Goal: Check status: Check status

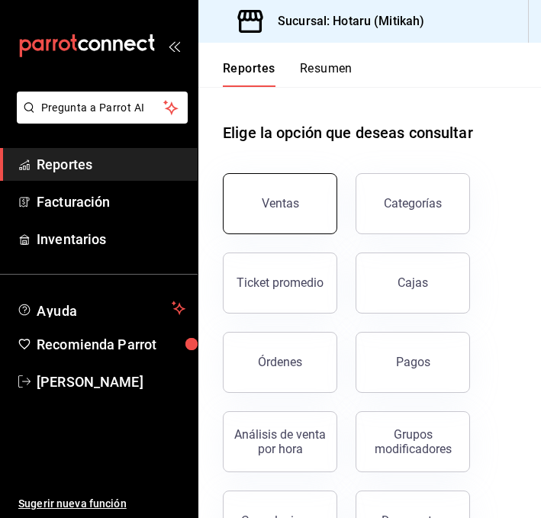
click at [302, 191] on button "Ventas" at bounding box center [280, 203] width 114 height 61
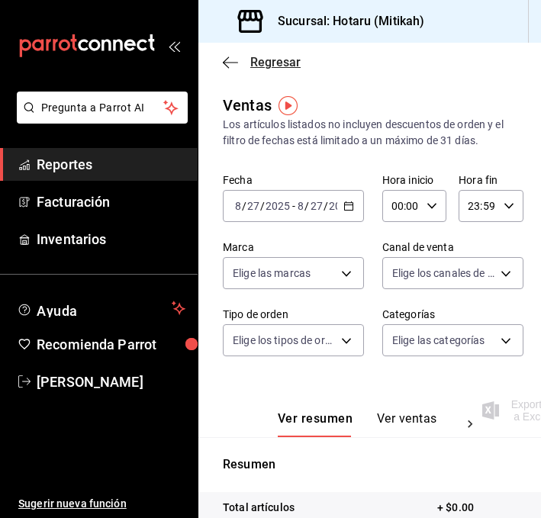
click at [230, 64] on icon "button" at bounding box center [230, 63] width 15 height 14
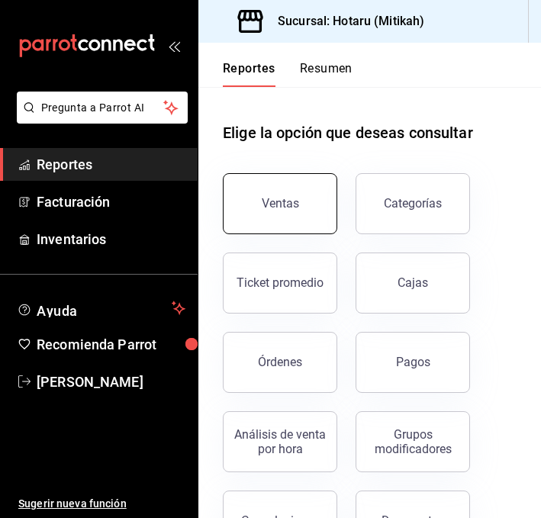
click at [304, 195] on button "Ventas" at bounding box center [280, 203] width 114 height 61
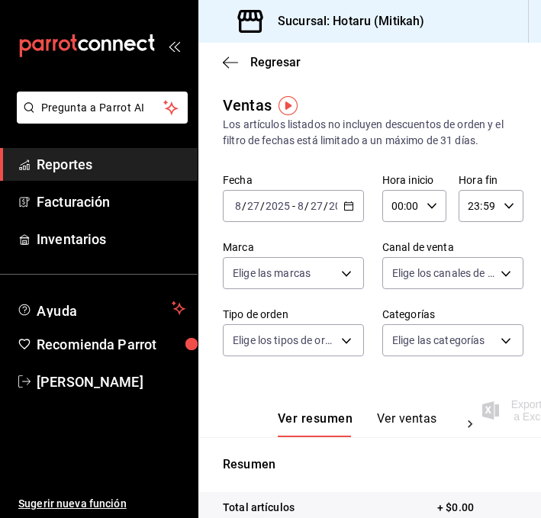
scroll to position [111, 0]
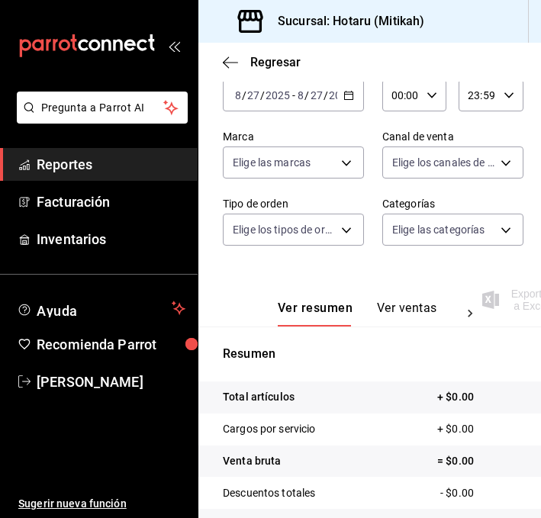
click at [398, 317] on button "Ver ventas" at bounding box center [407, 313] width 60 height 26
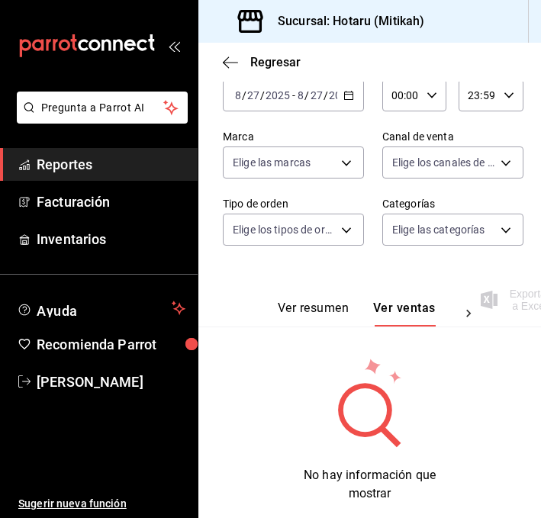
click at [347, 98] on icon "button" at bounding box center [348, 95] width 11 height 11
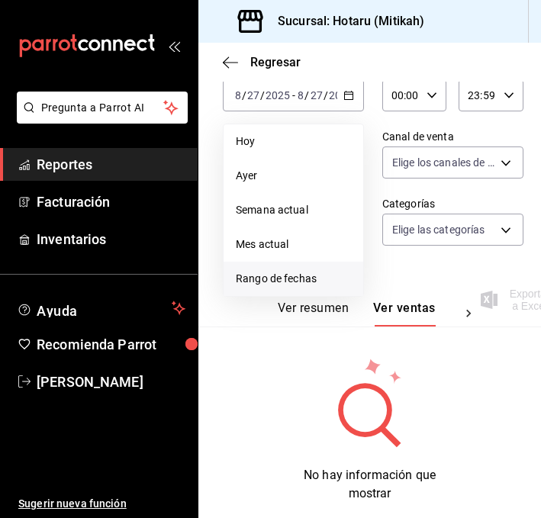
click at [300, 287] on li "Rango de fechas" at bounding box center [293, 279] width 140 height 34
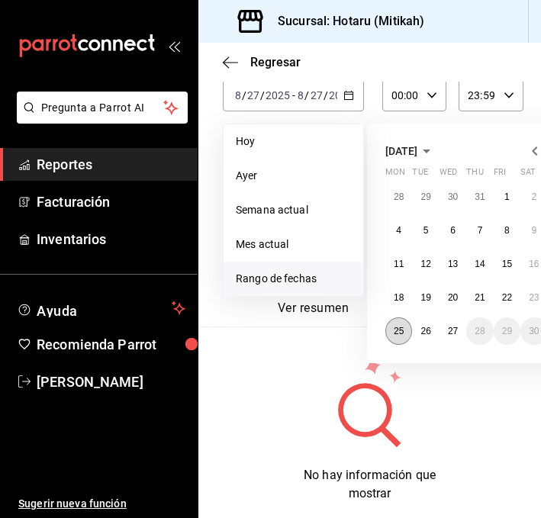
click at [399, 335] on abbr "25" at bounding box center [399, 331] width 10 height 11
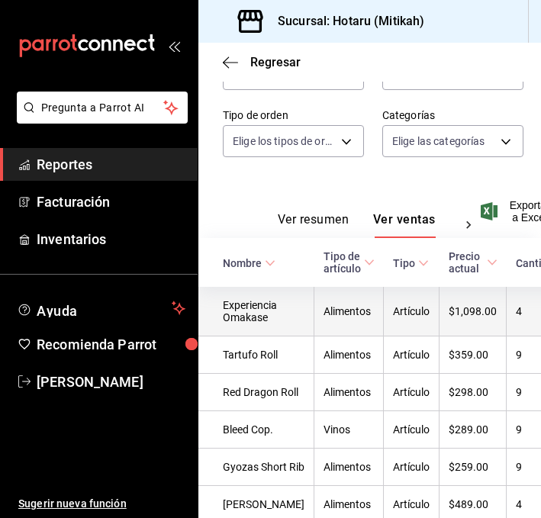
scroll to position [227, 0]
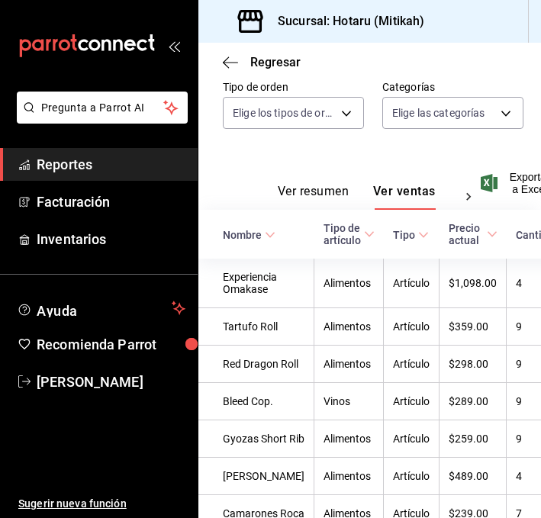
click at [264, 229] on span "Nombre" at bounding box center [249, 235] width 53 height 12
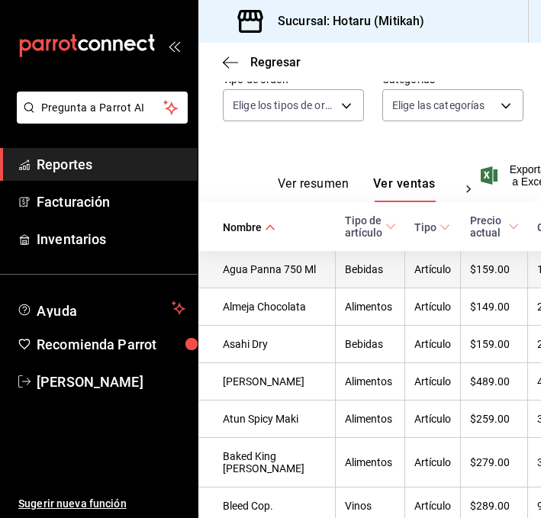
scroll to position [0, 0]
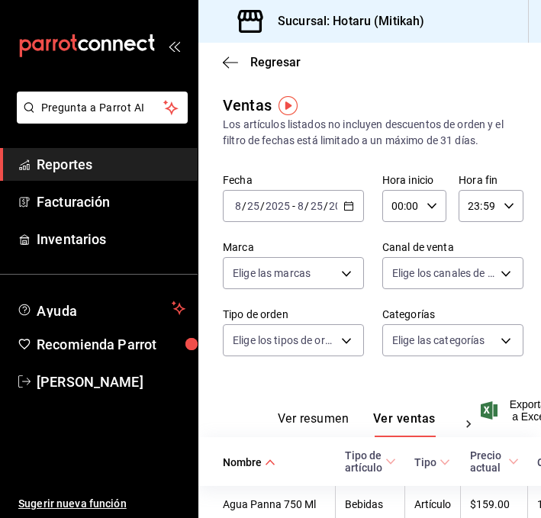
click at [352, 210] on \(Stroke\) "button" at bounding box center [348, 206] width 9 height 8
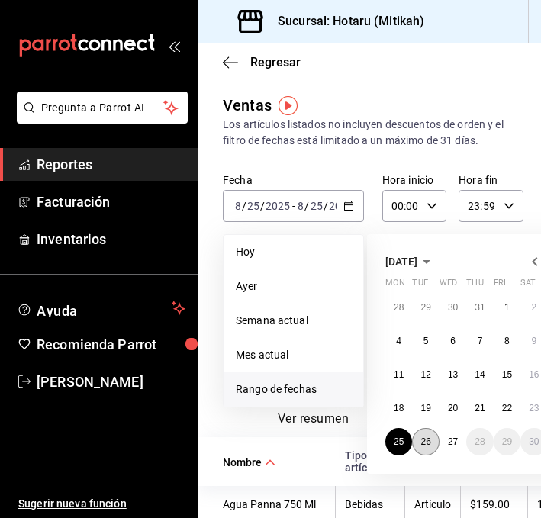
click at [431, 437] on button "26" at bounding box center [425, 441] width 27 height 27
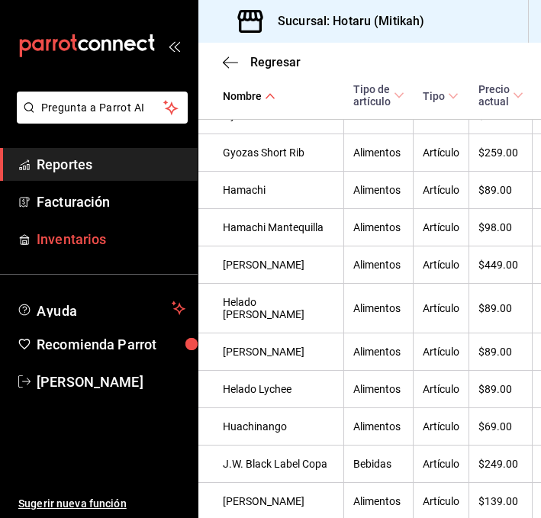
scroll to position [1495, 0]
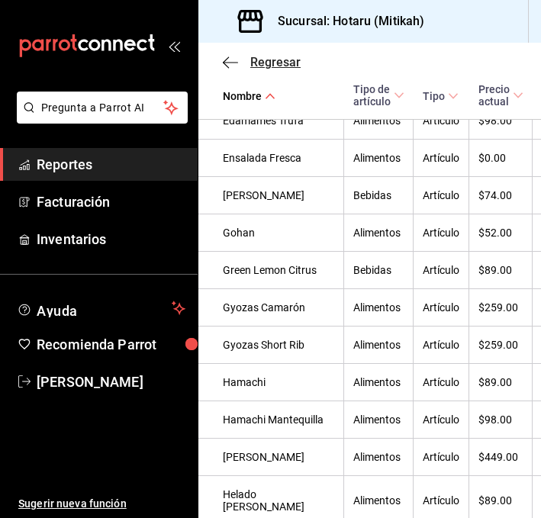
click at [229, 59] on icon "button" at bounding box center [230, 63] width 15 height 14
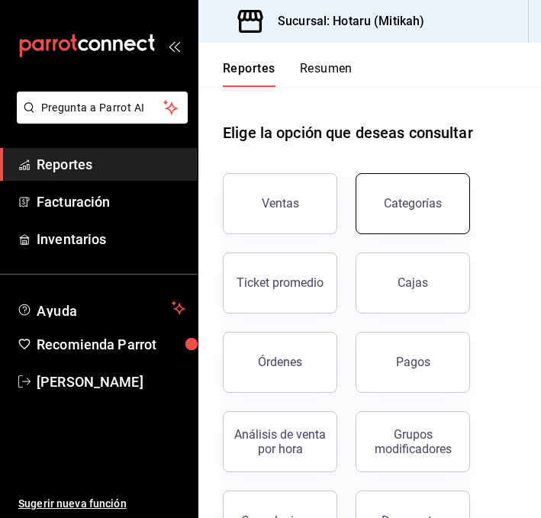
click at [403, 217] on button "Categorías" at bounding box center [412, 203] width 114 height 61
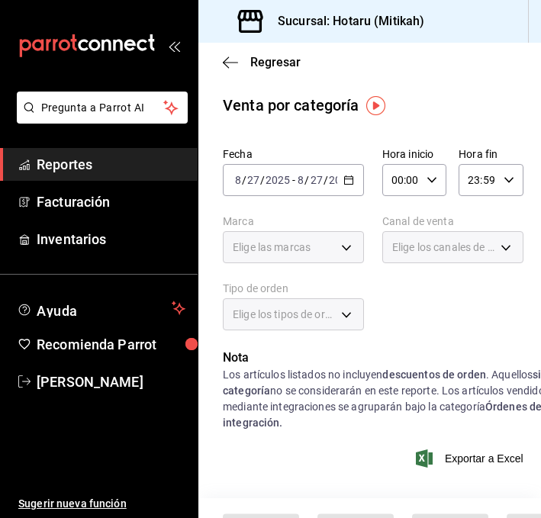
click at [349, 175] on icon "button" at bounding box center [348, 180] width 11 height 11
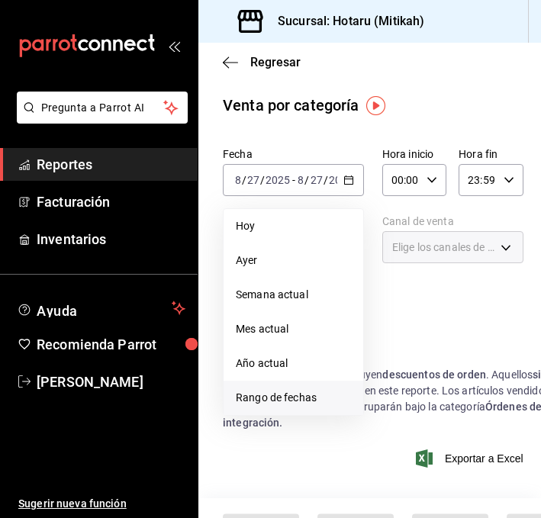
click at [258, 392] on span "Rango de fechas" at bounding box center [293, 398] width 115 height 16
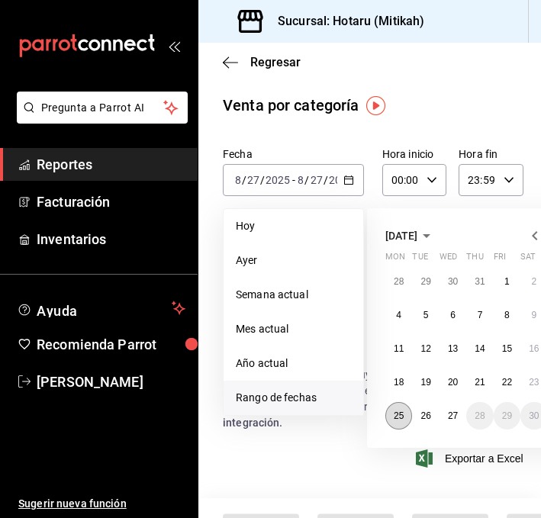
click at [394, 419] on abbr "25" at bounding box center [399, 415] width 10 height 11
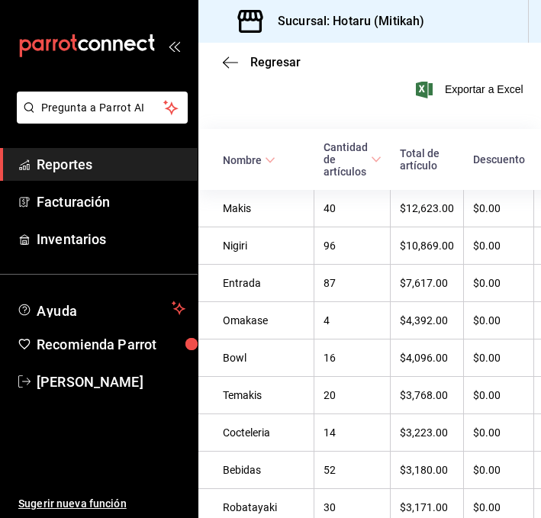
scroll to position [374, 0]
